Goal: Check status: Check status

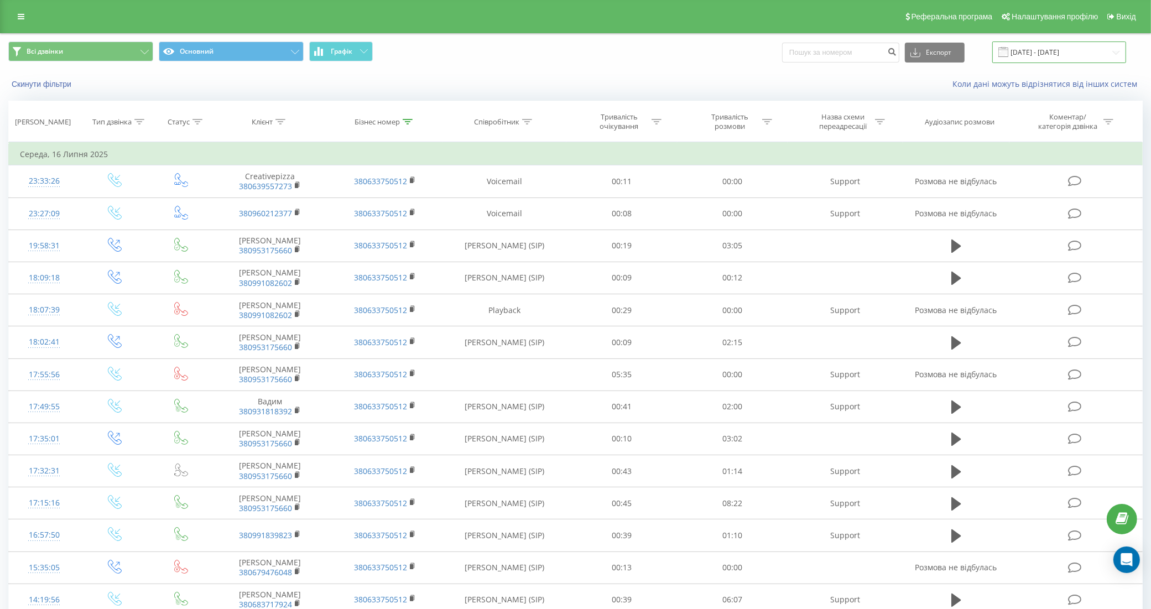
click at [1043, 54] on input "[DATE] - [DATE]" at bounding box center [1059, 52] width 134 height 22
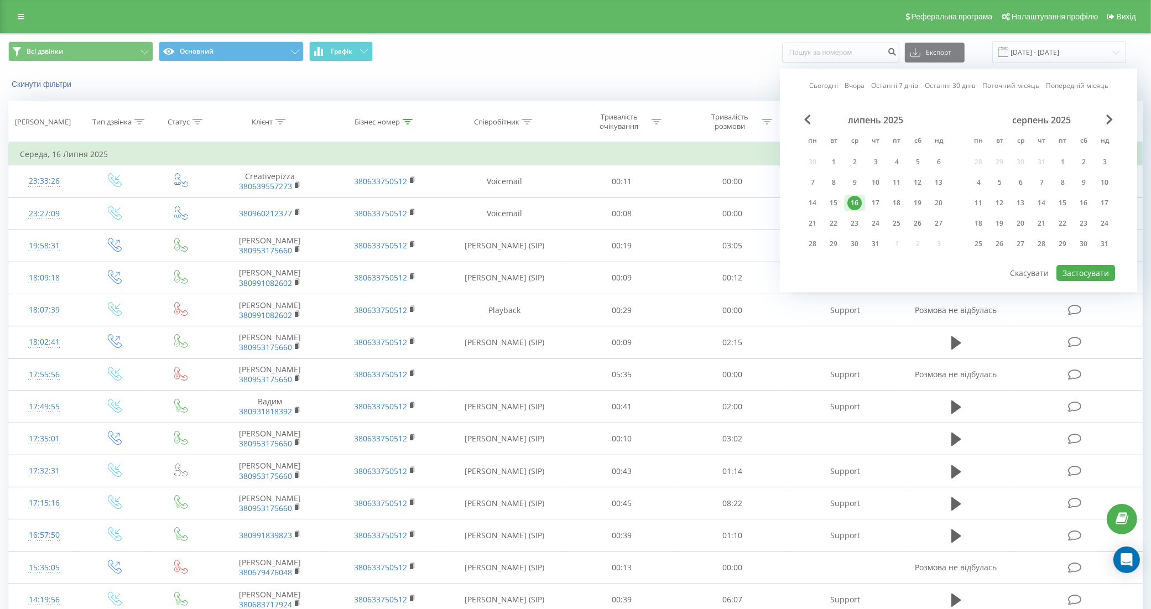
click at [825, 81] on link "Сьогодні" at bounding box center [823, 85] width 29 height 11
click at [1085, 267] on button "Застосувати" at bounding box center [1085, 273] width 59 height 16
type input "[DATE] - [DATE]"
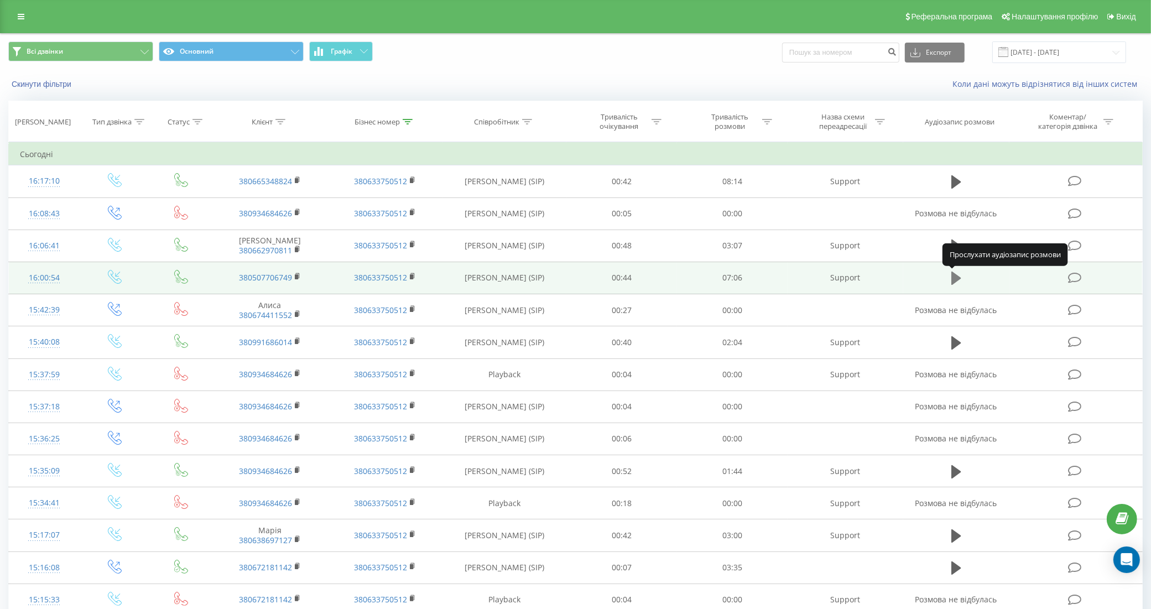
click at [953, 278] on icon at bounding box center [956, 278] width 10 height 13
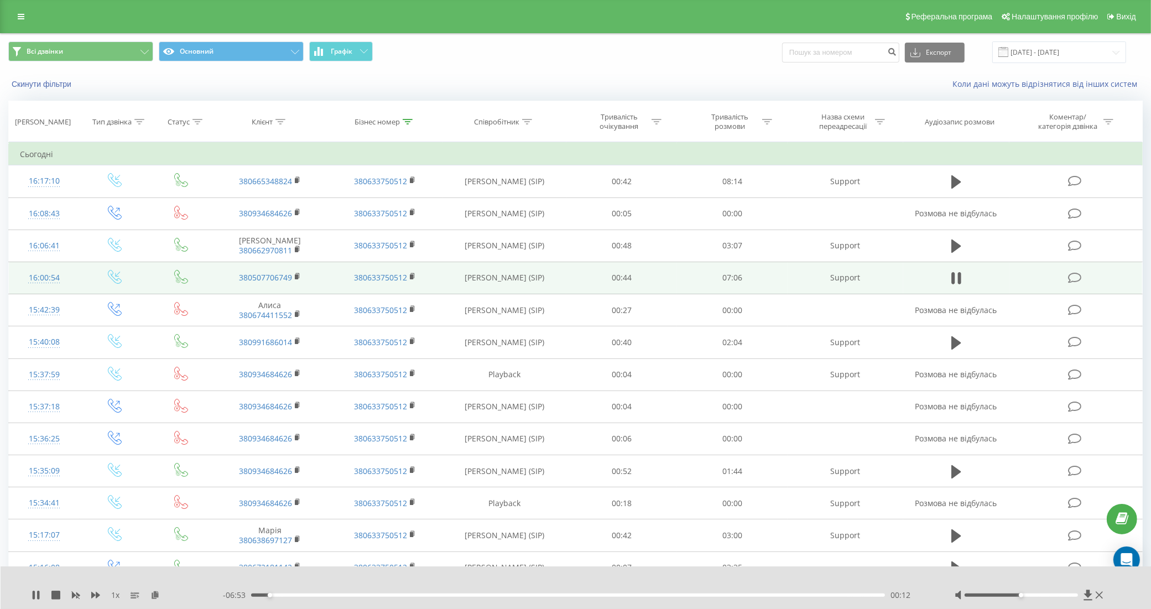
click at [45, 595] on div "1 x" at bounding box center [127, 595] width 191 height 11
click at [39, 595] on icon at bounding box center [38, 595] width 2 height 9
click at [297, 279] on rect at bounding box center [296, 276] width 3 height 5
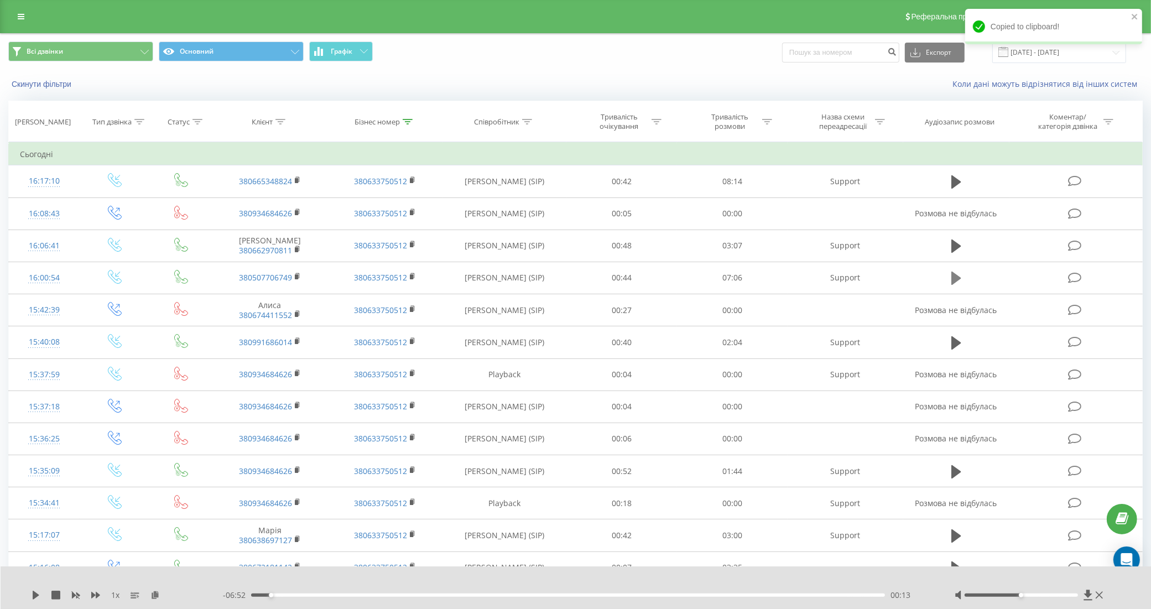
click at [957, 275] on icon at bounding box center [956, 277] width 10 height 15
click at [565, 594] on div "00:19" at bounding box center [568, 595] width 634 height 3
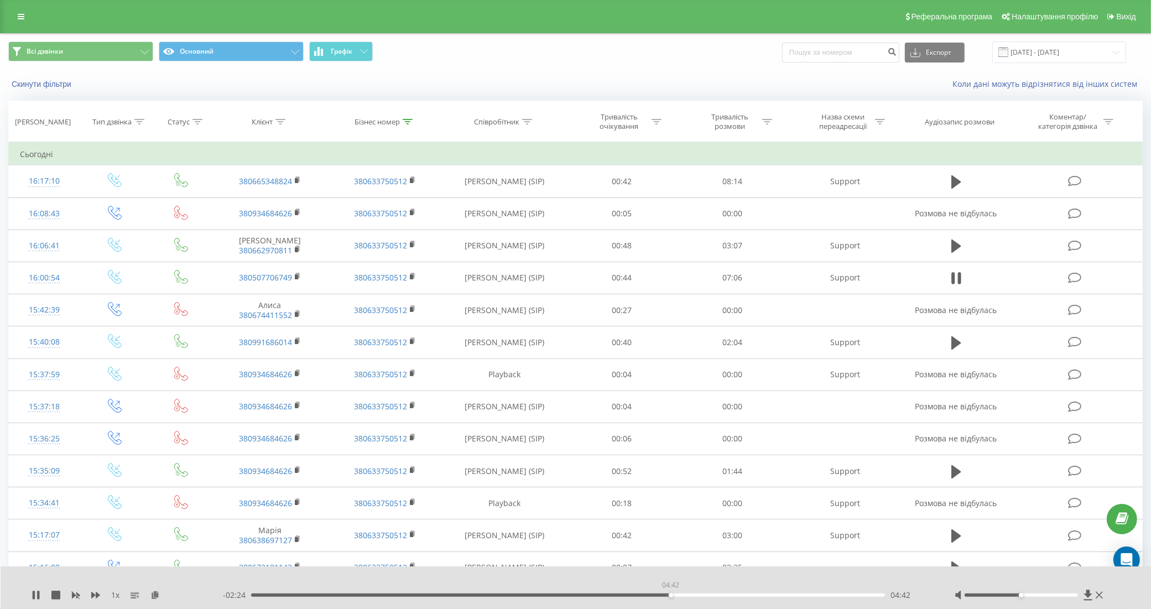
click at [670, 594] on div "04:42" at bounding box center [568, 595] width 634 height 3
click at [36, 597] on icon at bounding box center [36, 595] width 9 height 9
